Goal: Book appointment/travel/reservation

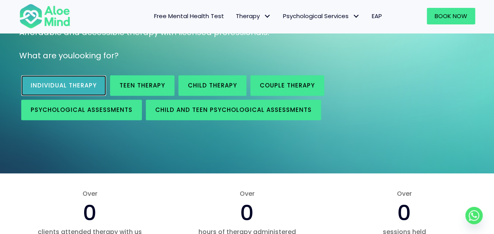
click at [60, 86] on span "Individual therapy" at bounding box center [64, 85] width 66 height 8
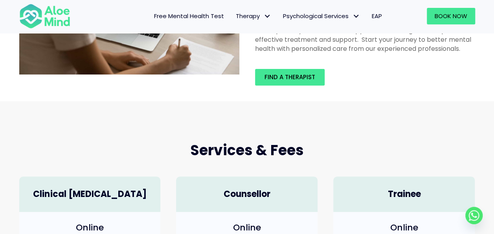
scroll to position [109, 0]
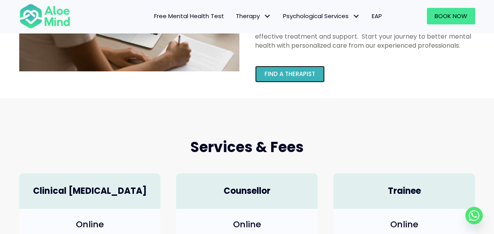
click at [282, 74] on span "Find a therapist" at bounding box center [290, 74] width 51 height 8
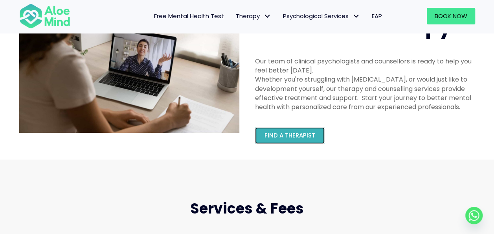
scroll to position [47, 0]
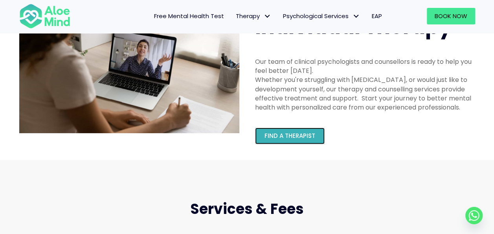
click at [274, 136] on span "Find a therapist" at bounding box center [290, 135] width 51 height 8
click at [285, 138] on span "Find a therapist" at bounding box center [290, 135] width 51 height 8
click at [289, 137] on span "Find a therapist" at bounding box center [290, 135] width 51 height 8
click at [291, 141] on link "Find a therapist" at bounding box center [290, 135] width 70 height 17
click at [291, 140] on span "Find a therapist" at bounding box center [290, 135] width 51 height 8
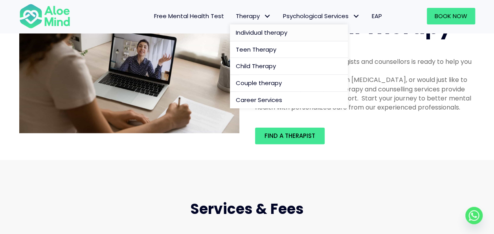
click at [250, 15] on span "Therapy" at bounding box center [253, 16] width 35 height 8
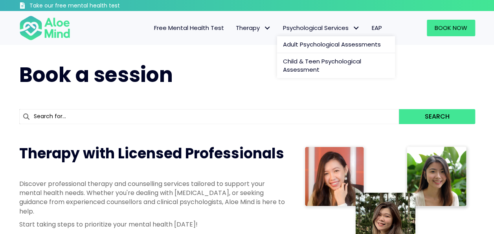
click at [307, 29] on span "Psychological Services" at bounding box center [321, 28] width 77 height 8
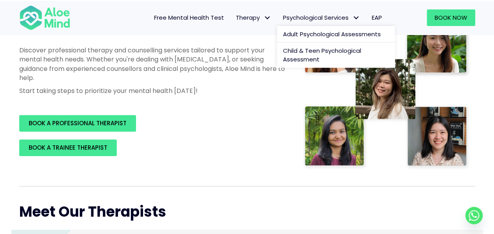
scroll to position [132, 0]
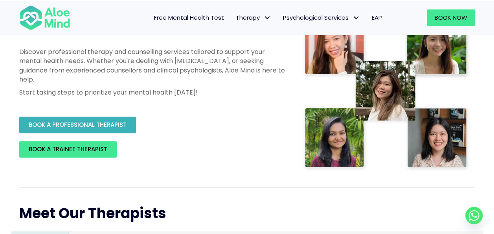
click at [55, 128] on link "BOOK A PROFESSIONAL THERAPIST" at bounding box center [77, 124] width 117 height 17
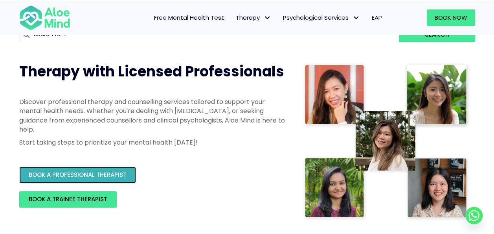
scroll to position [82, 0]
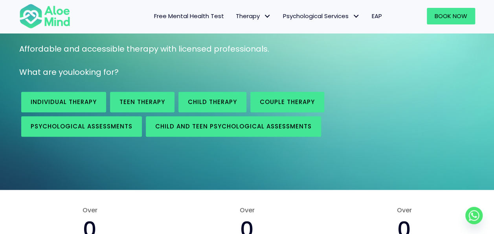
scroll to position [99, 0]
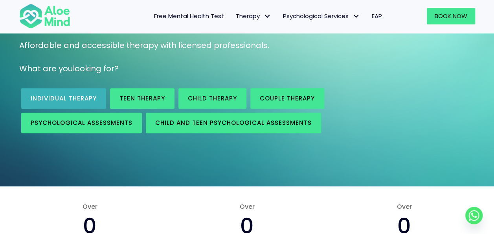
click at [56, 105] on link "Individual therapy" at bounding box center [63, 98] width 85 height 20
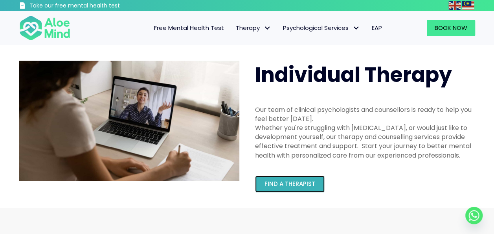
click at [280, 180] on span "Find a therapist" at bounding box center [290, 183] width 51 height 8
